Goal: Task Accomplishment & Management: Use online tool/utility

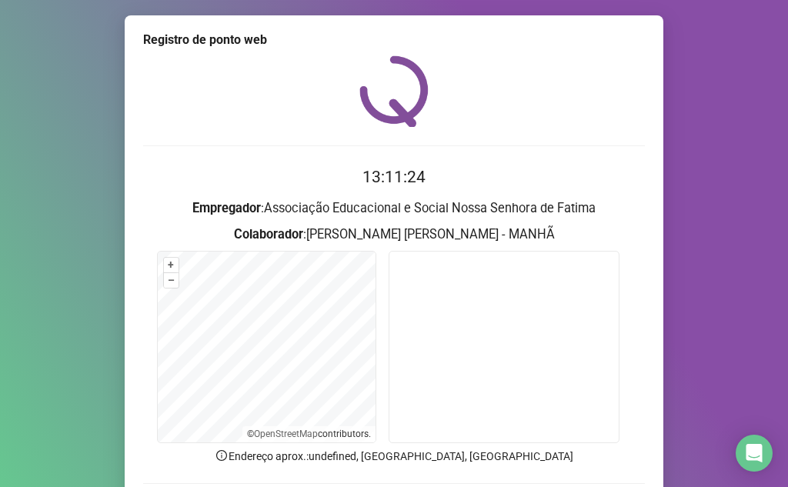
scroll to position [114, 0]
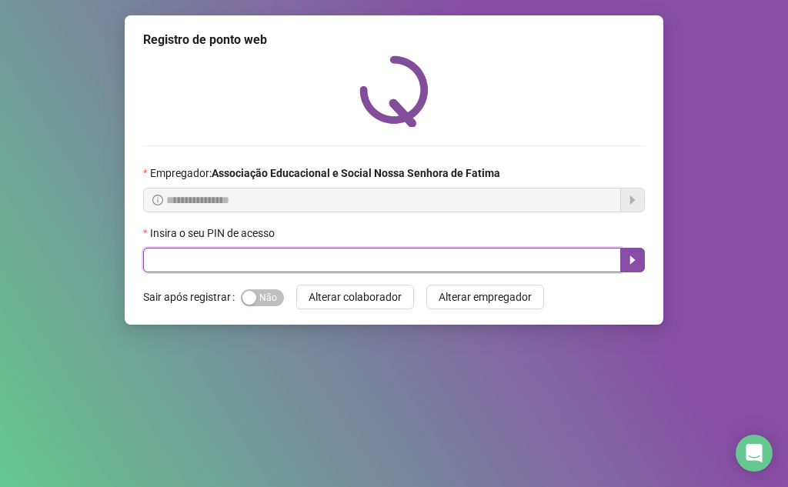
click at [247, 258] on input "text" at bounding box center [382, 260] width 478 height 25
type input "****"
click at [631, 253] on button "button" at bounding box center [632, 260] width 25 height 25
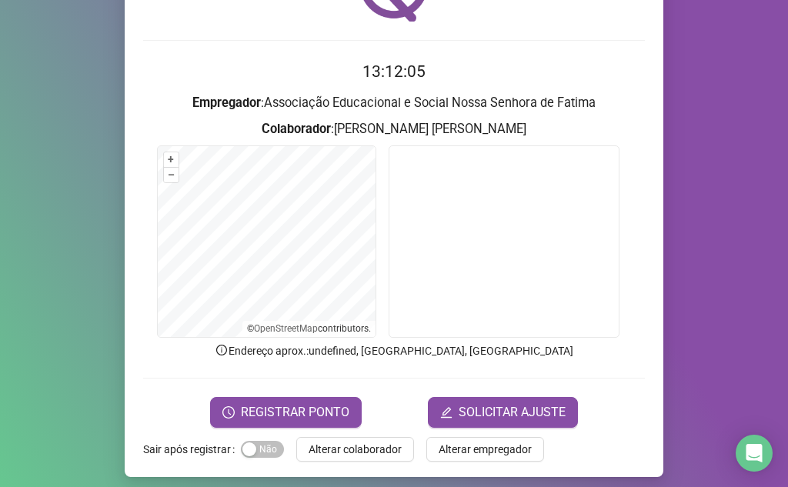
scroll to position [114, 0]
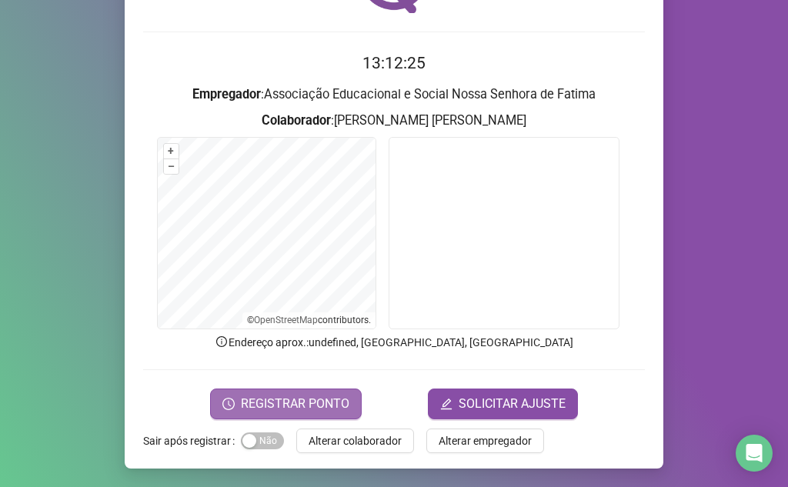
click at [269, 404] on span "REGISTRAR PONTO" at bounding box center [295, 404] width 108 height 18
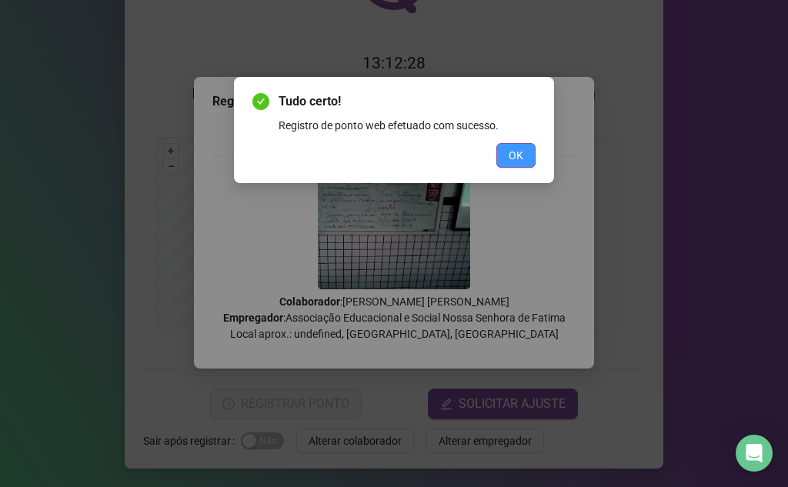
click at [518, 149] on span "OK" at bounding box center [515, 155] width 15 height 17
